Goal: Task Accomplishment & Management: Use online tool/utility

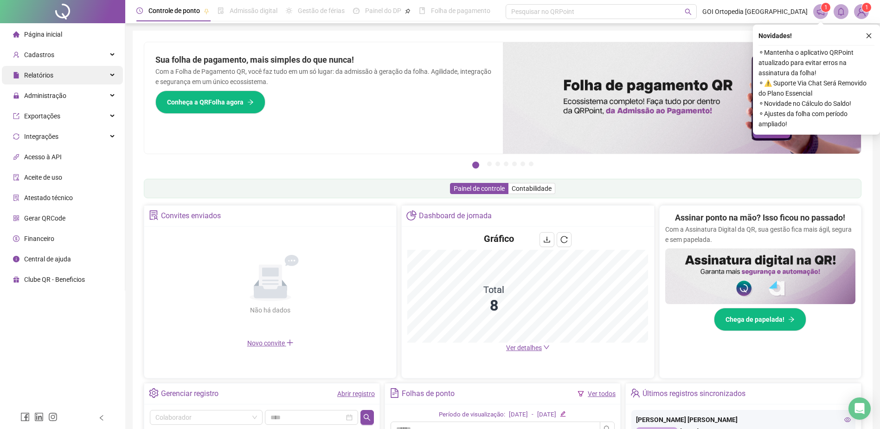
click at [111, 73] on div "Relatórios" at bounding box center [62, 75] width 121 height 19
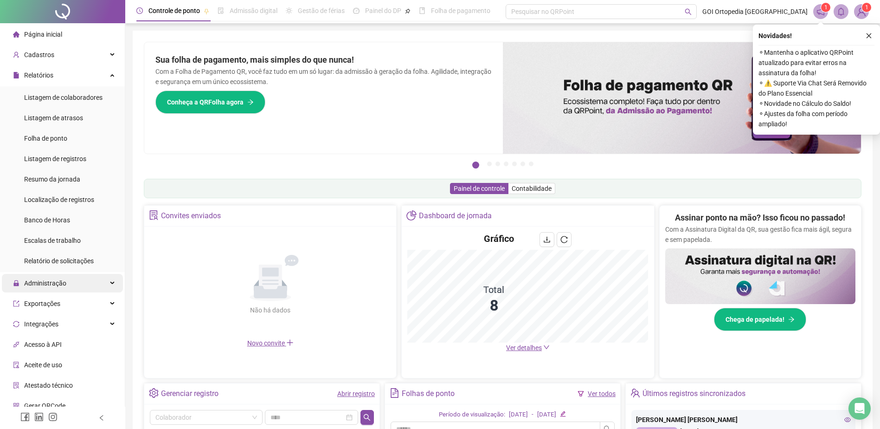
click at [103, 281] on div "Administração" at bounding box center [62, 283] width 121 height 19
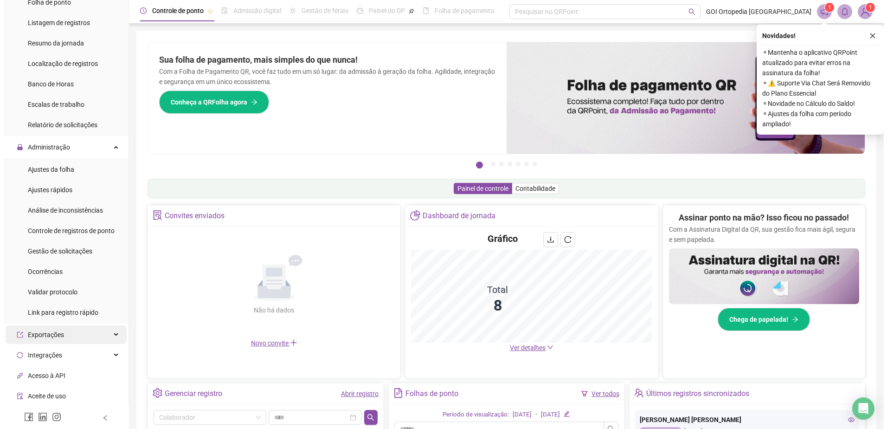
scroll to position [139, 0]
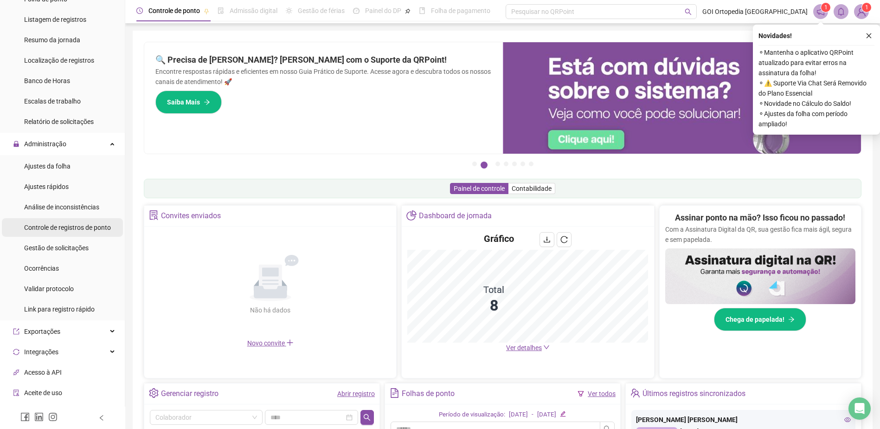
click at [61, 226] on span "Controle de registros de ponto" at bounding box center [67, 227] width 87 height 7
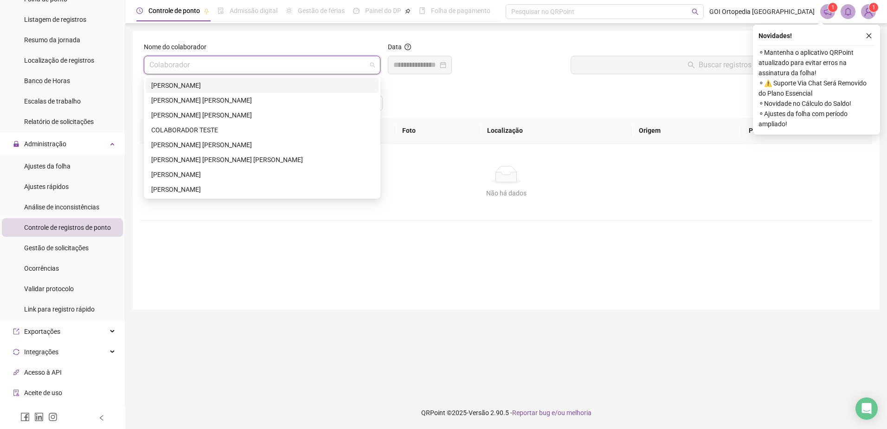
drag, startPoint x: 269, startPoint y: 68, endPoint x: 265, endPoint y: 84, distance: 17.2
click at [269, 69] on input "search" at bounding box center [257, 65] width 217 height 18
click at [176, 143] on div "[PERSON_NAME] [PERSON_NAME]" at bounding box center [262, 145] width 222 height 10
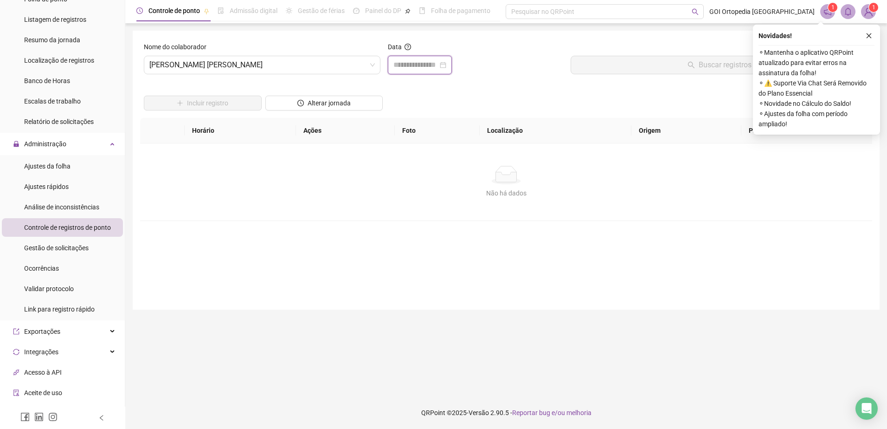
click at [414, 67] on input at bounding box center [416, 64] width 45 height 11
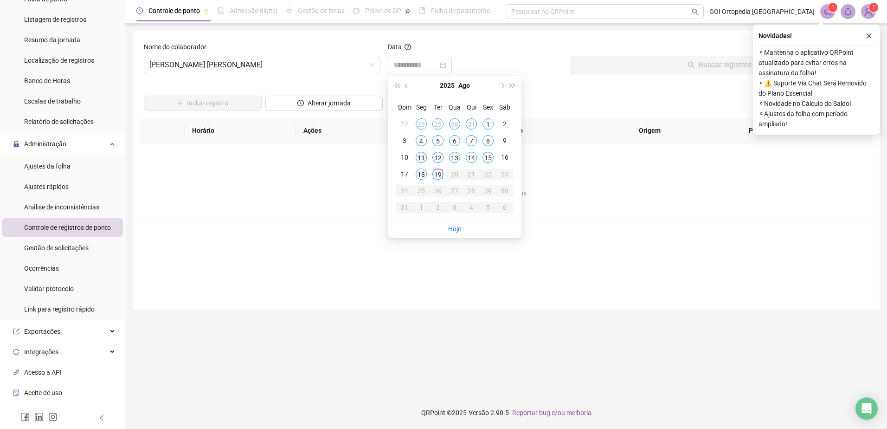
click at [423, 156] on div "11" at bounding box center [421, 157] width 11 height 11
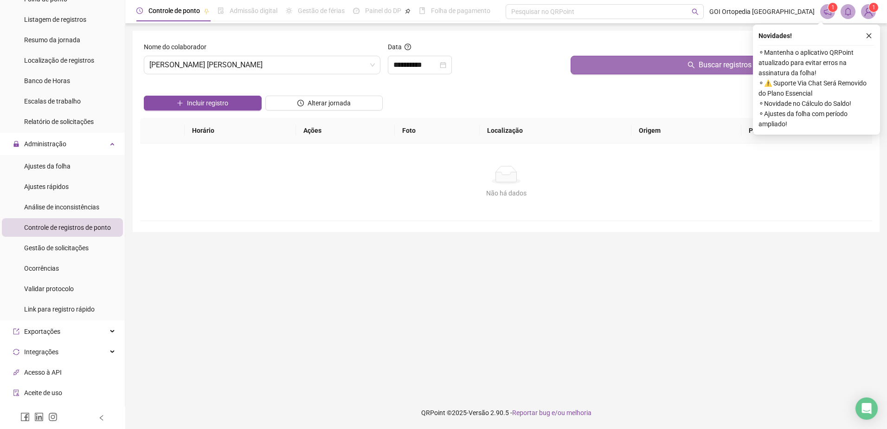
click at [637, 57] on button "Buscar registros" at bounding box center [720, 65] width 298 height 19
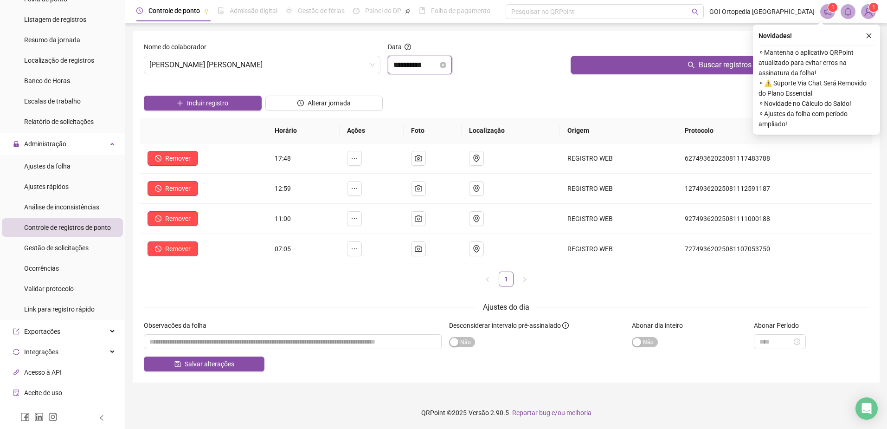
click at [438, 64] on input "**********" at bounding box center [416, 64] width 45 height 11
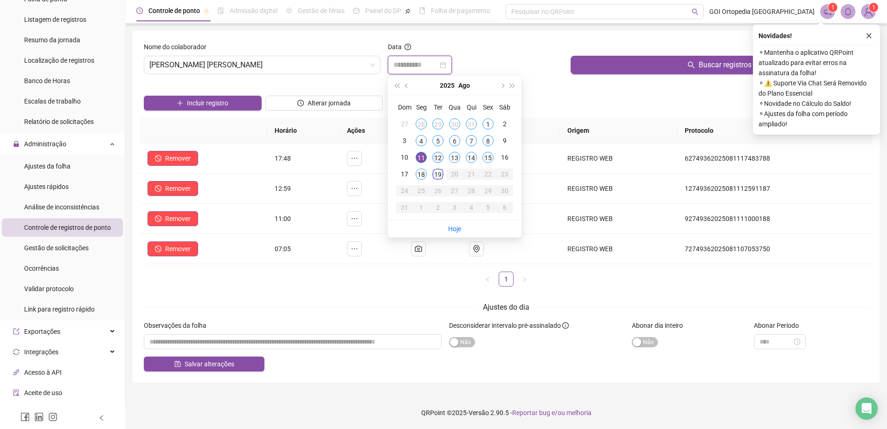
type input "**********"
click at [438, 157] on div "12" at bounding box center [438, 157] width 11 height 11
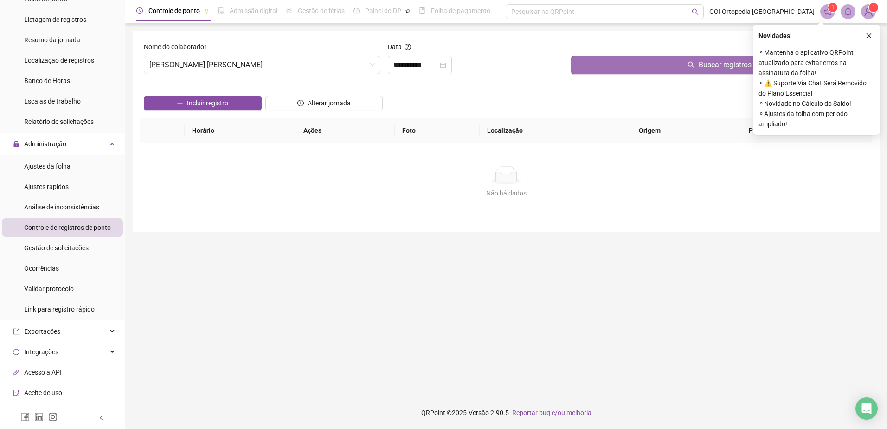
click at [622, 65] on button "Buscar registros" at bounding box center [720, 65] width 298 height 19
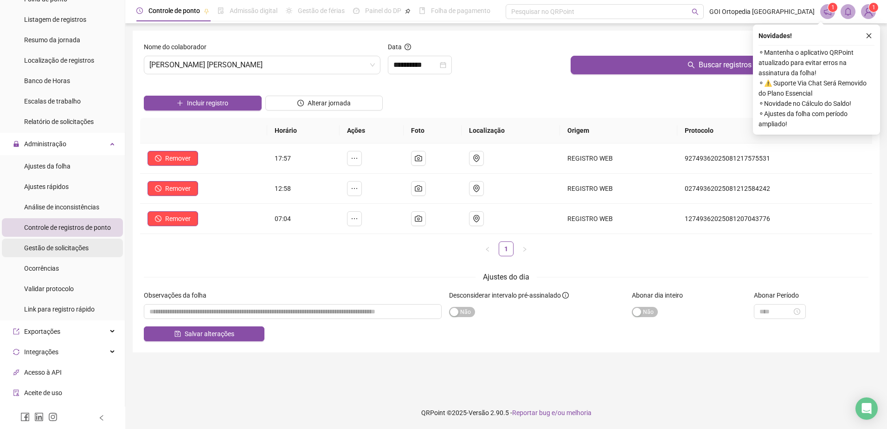
click at [59, 249] on span "Gestão de solicitações" at bounding box center [56, 247] width 65 height 7
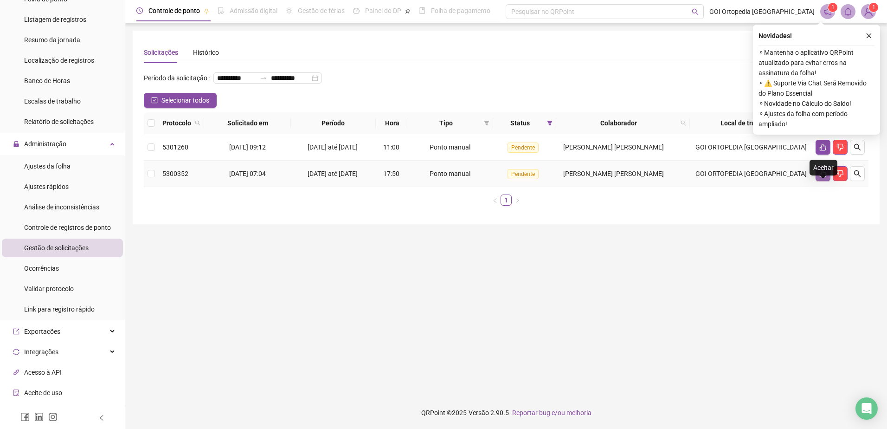
click at [820, 177] on icon "like" at bounding box center [823, 173] width 7 height 7
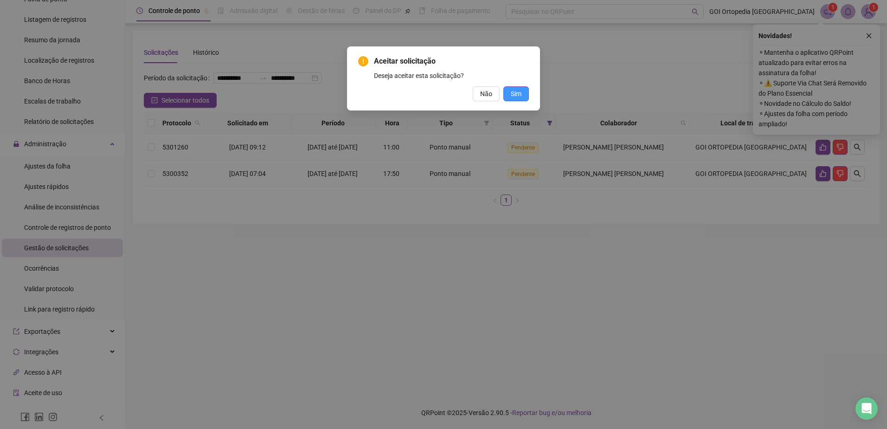
click at [509, 93] on button "Sim" at bounding box center [517, 93] width 26 height 15
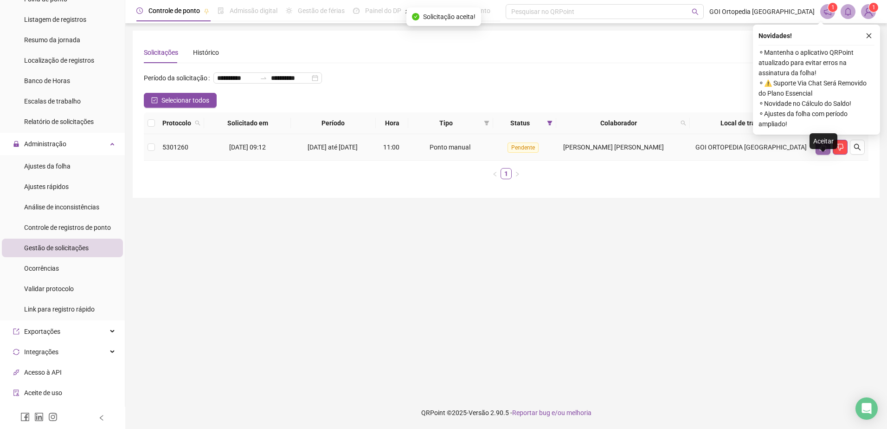
click at [824, 151] on icon "like" at bounding box center [823, 146] width 7 height 7
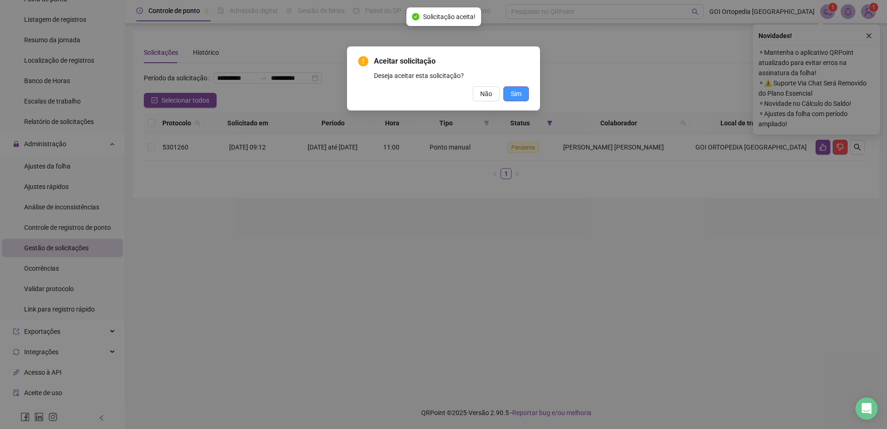
click at [520, 91] on span "Sim" at bounding box center [516, 94] width 11 height 10
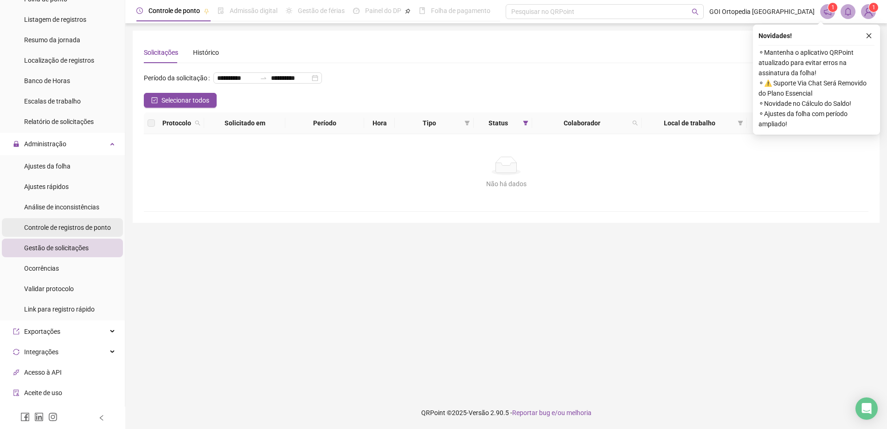
click at [64, 226] on span "Controle de registros de ponto" at bounding box center [67, 227] width 87 height 7
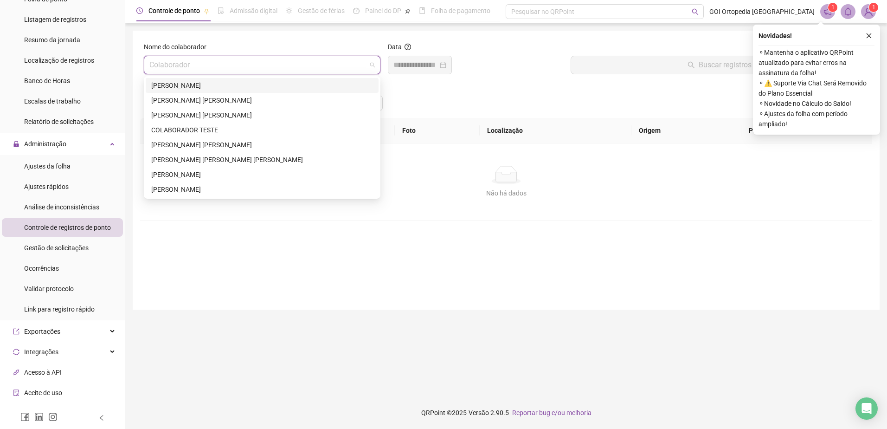
drag, startPoint x: 232, startPoint y: 67, endPoint x: 228, endPoint y: 79, distance: 12.9
click at [232, 67] on input "search" at bounding box center [257, 65] width 217 height 18
drag, startPoint x: 187, startPoint y: 142, endPoint x: 296, endPoint y: 111, distance: 113.9
click at [187, 142] on div "[PERSON_NAME] [PERSON_NAME]" at bounding box center [262, 145] width 222 height 10
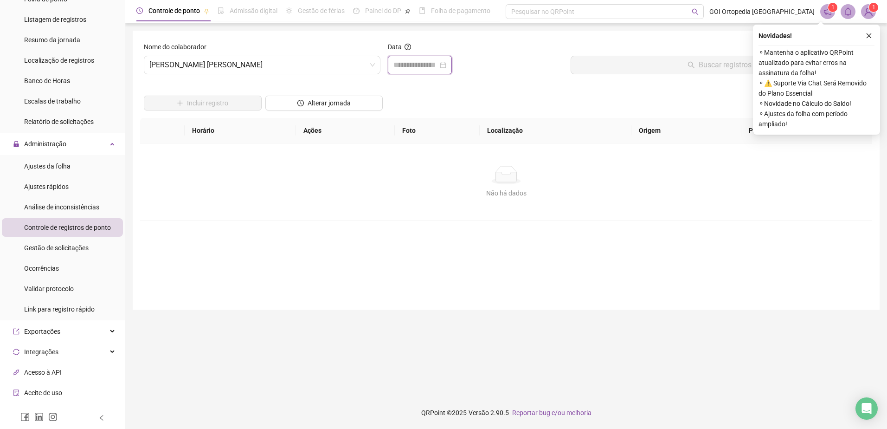
click at [436, 66] on input at bounding box center [416, 64] width 45 height 11
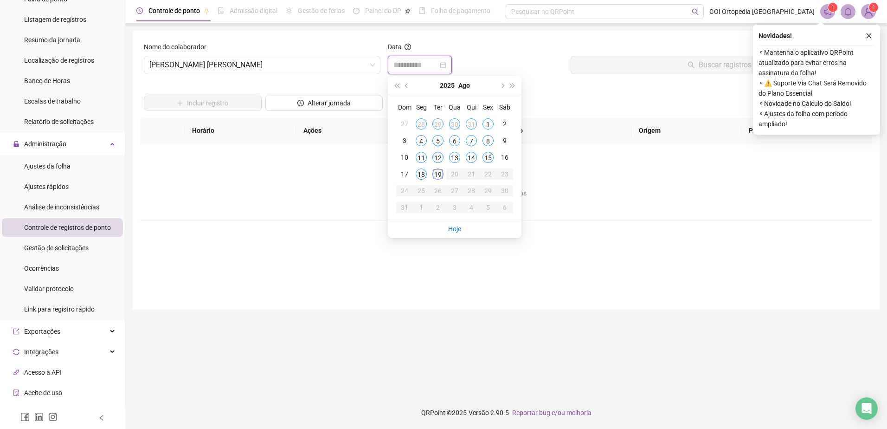
type input "**********"
click at [440, 159] on div "12" at bounding box center [438, 157] width 11 height 11
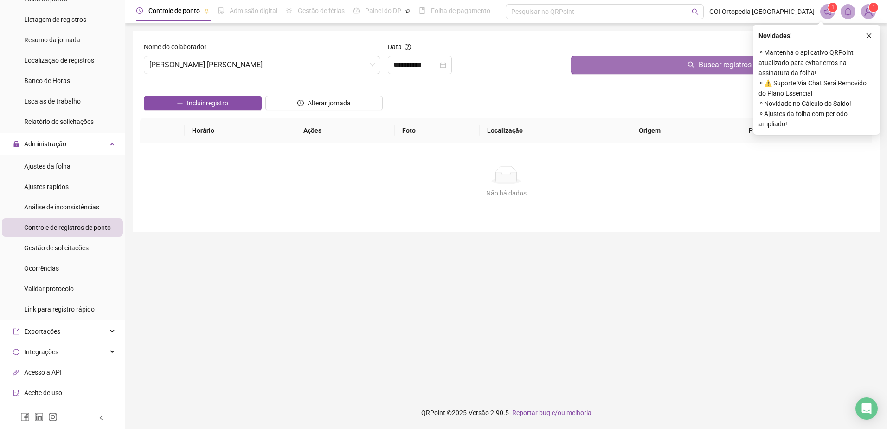
click at [681, 65] on button "Buscar registros" at bounding box center [720, 65] width 298 height 19
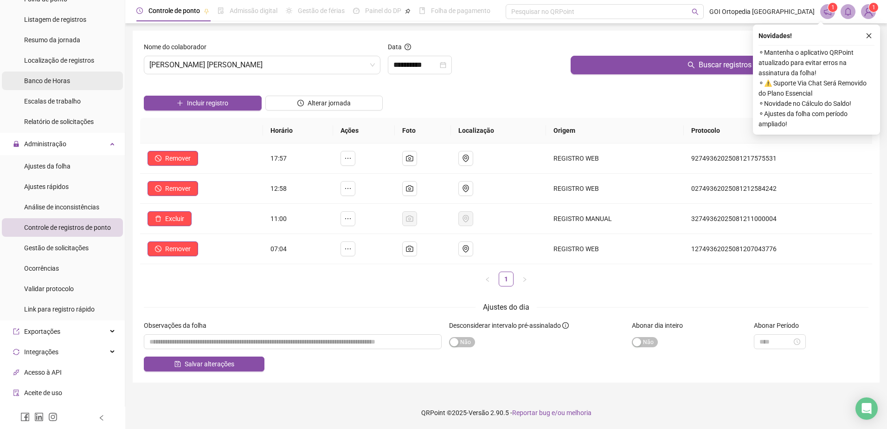
click at [54, 80] on span "Banco de Horas" at bounding box center [47, 80] width 46 height 7
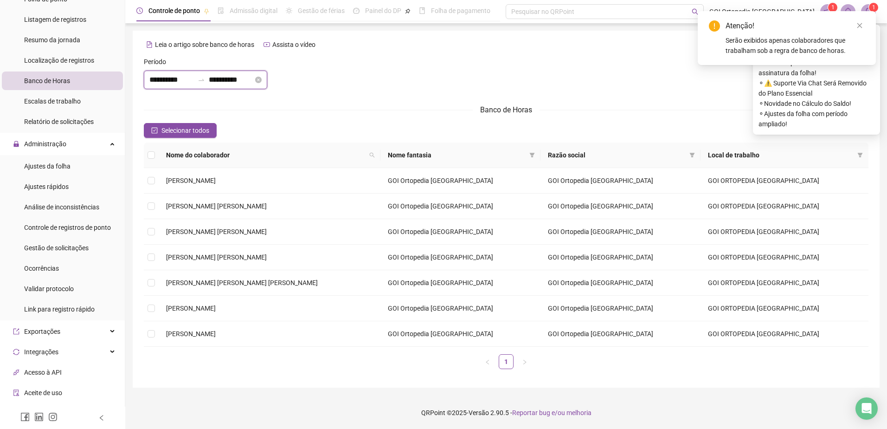
type input "**********"
click at [168, 79] on input "**********" at bounding box center [171, 79] width 45 height 11
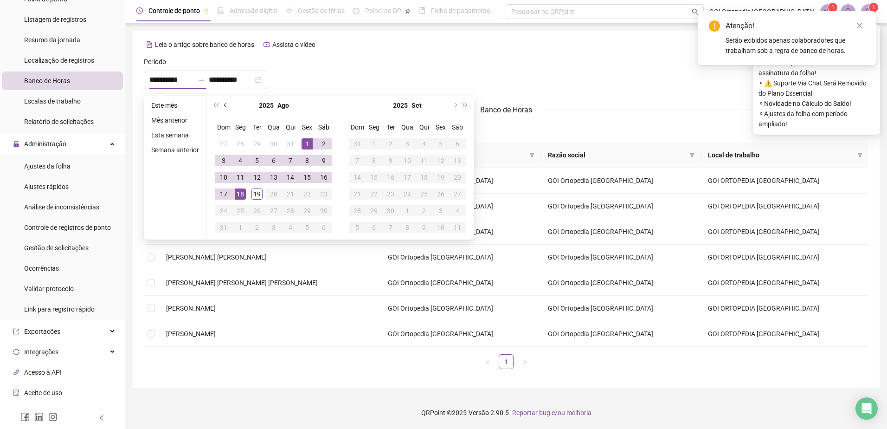
click at [224, 103] on button "prev-year" at bounding box center [226, 105] width 10 height 19
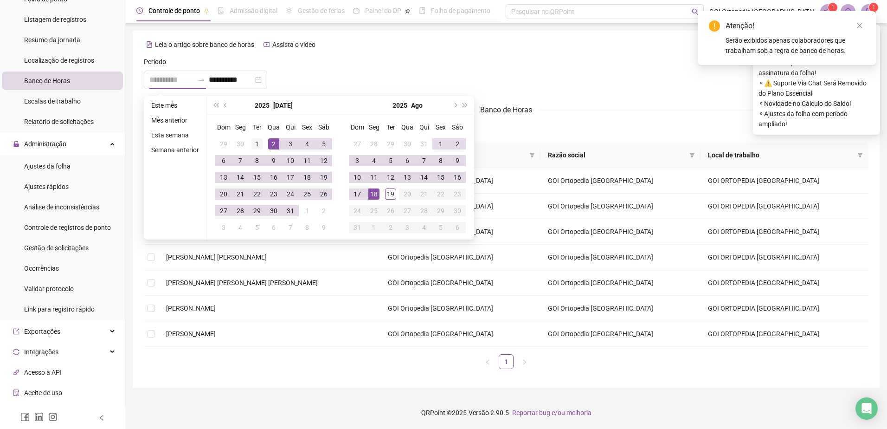
type input "**********"
click at [257, 143] on div "1" at bounding box center [257, 143] width 11 height 11
click at [373, 63] on div "Período" at bounding box center [262, 64] width 237 height 14
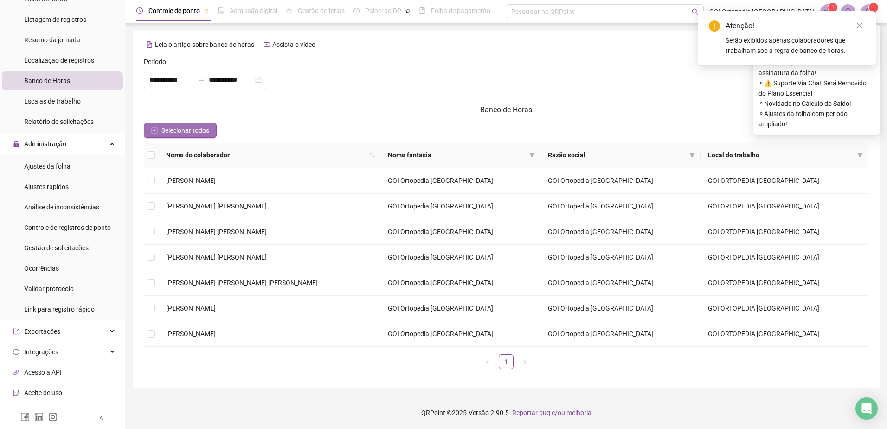
click at [167, 128] on span "Selecionar todos" at bounding box center [186, 130] width 48 height 10
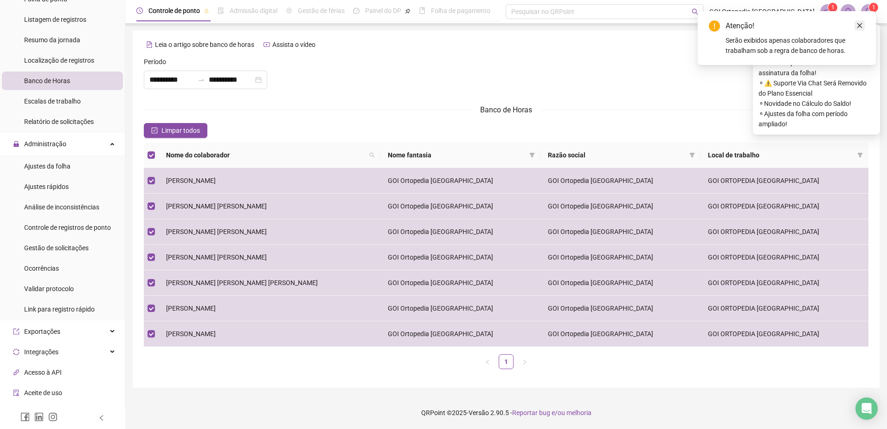
click at [858, 25] on icon "close" at bounding box center [860, 25] width 6 height 6
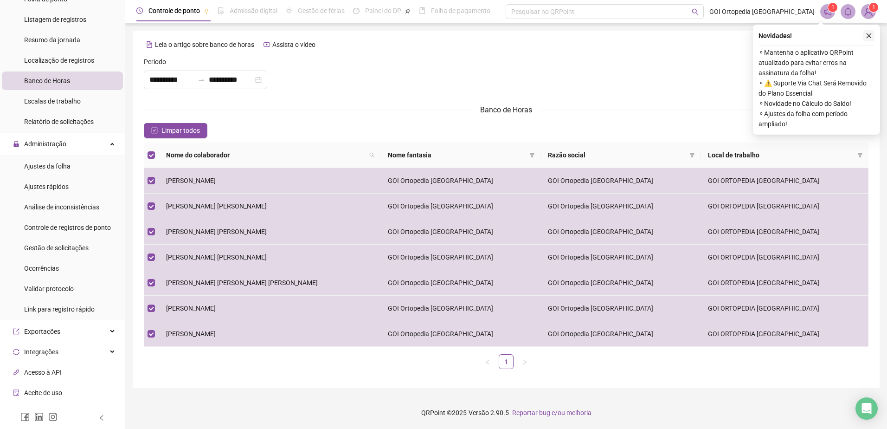
click at [868, 33] on icon "close" at bounding box center [869, 35] width 6 height 6
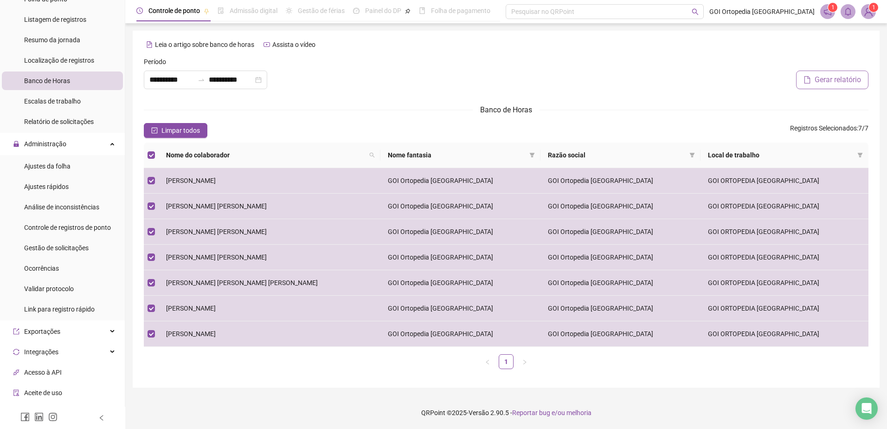
click at [832, 79] on span "Gerar relatório" at bounding box center [838, 79] width 46 height 11
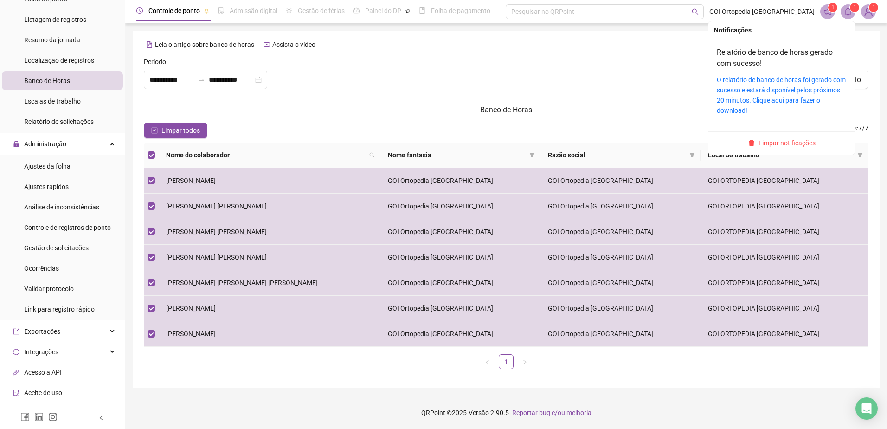
click at [850, 8] on icon "bell" at bounding box center [848, 11] width 8 height 8
click at [755, 94] on div "O relatório de banco de horas foi gerado com sucesso e estará disponível pelos …" at bounding box center [782, 95] width 130 height 41
click at [760, 83] on link "O relatório de banco de horas foi gerado com sucesso e estará disponível pelos …" at bounding box center [781, 95] width 129 height 38
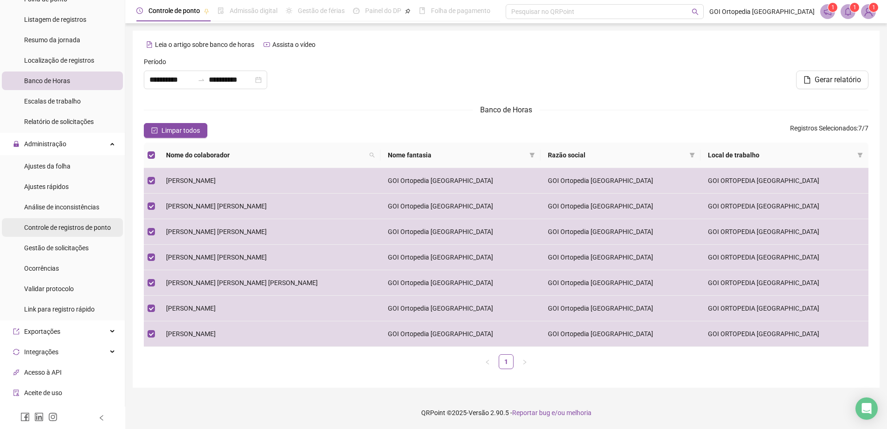
click at [55, 227] on span "Controle de registros de ponto" at bounding box center [67, 227] width 87 height 7
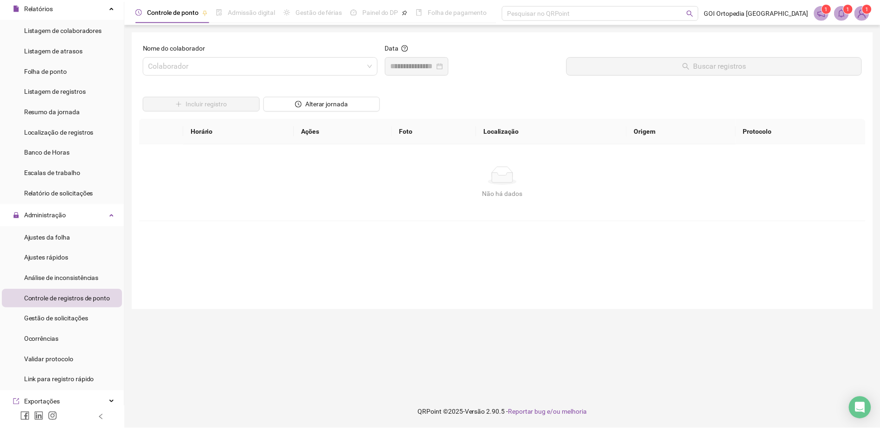
scroll to position [46, 0]
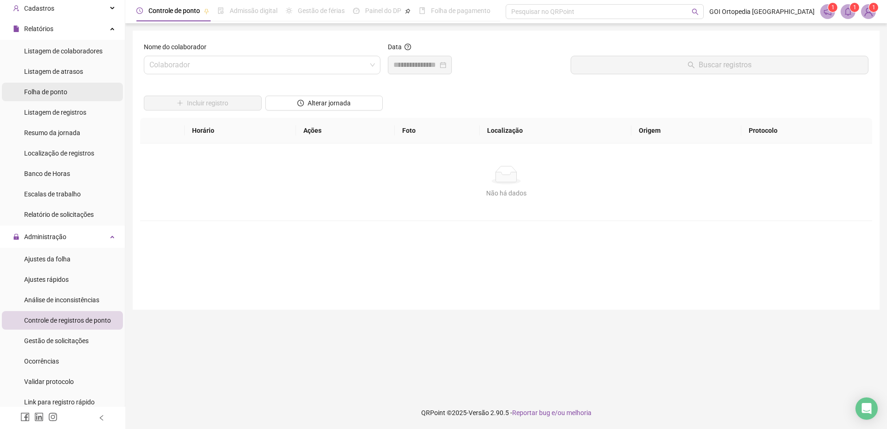
click at [51, 92] on span "Folha de ponto" at bounding box center [45, 91] width 43 height 7
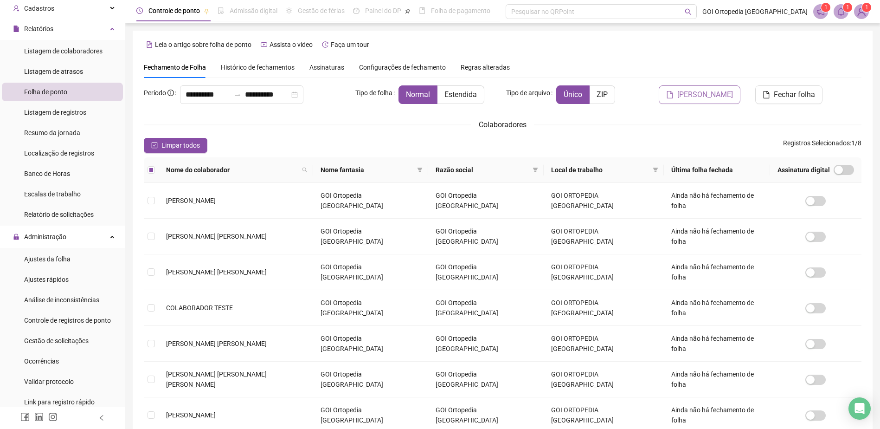
click at [706, 97] on span "[PERSON_NAME]" at bounding box center [706, 94] width 56 height 11
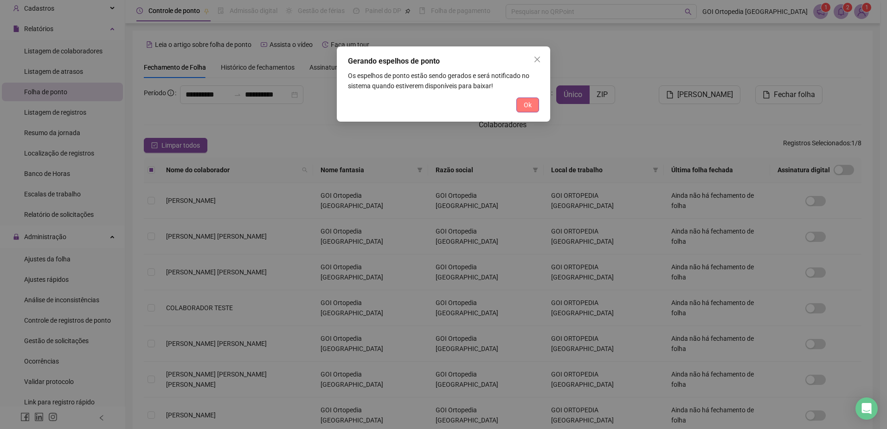
click at [522, 106] on button "Ok" at bounding box center [528, 104] width 23 height 15
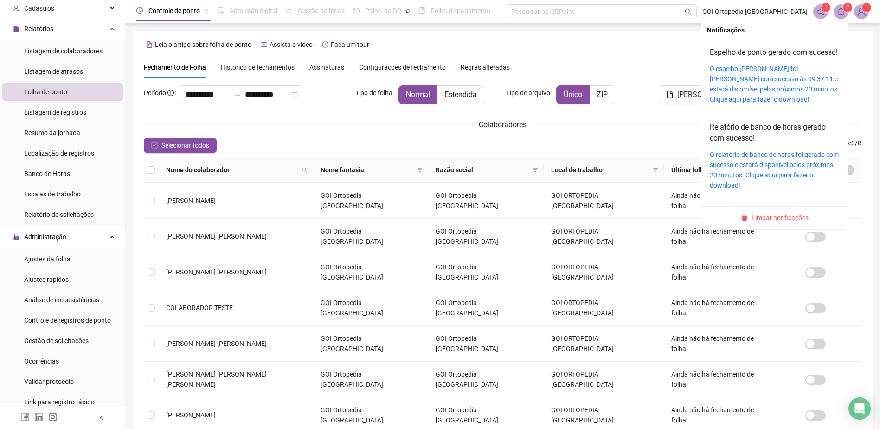
click at [845, 13] on icon "bell" at bounding box center [841, 11] width 8 height 8
click at [742, 93] on link "O espelho [PERSON_NAME] foi [PERSON_NAME] com sucesso às 09:37:11 e estará disp…" at bounding box center [774, 84] width 129 height 38
